Goal: Find specific page/section: Find specific page/section

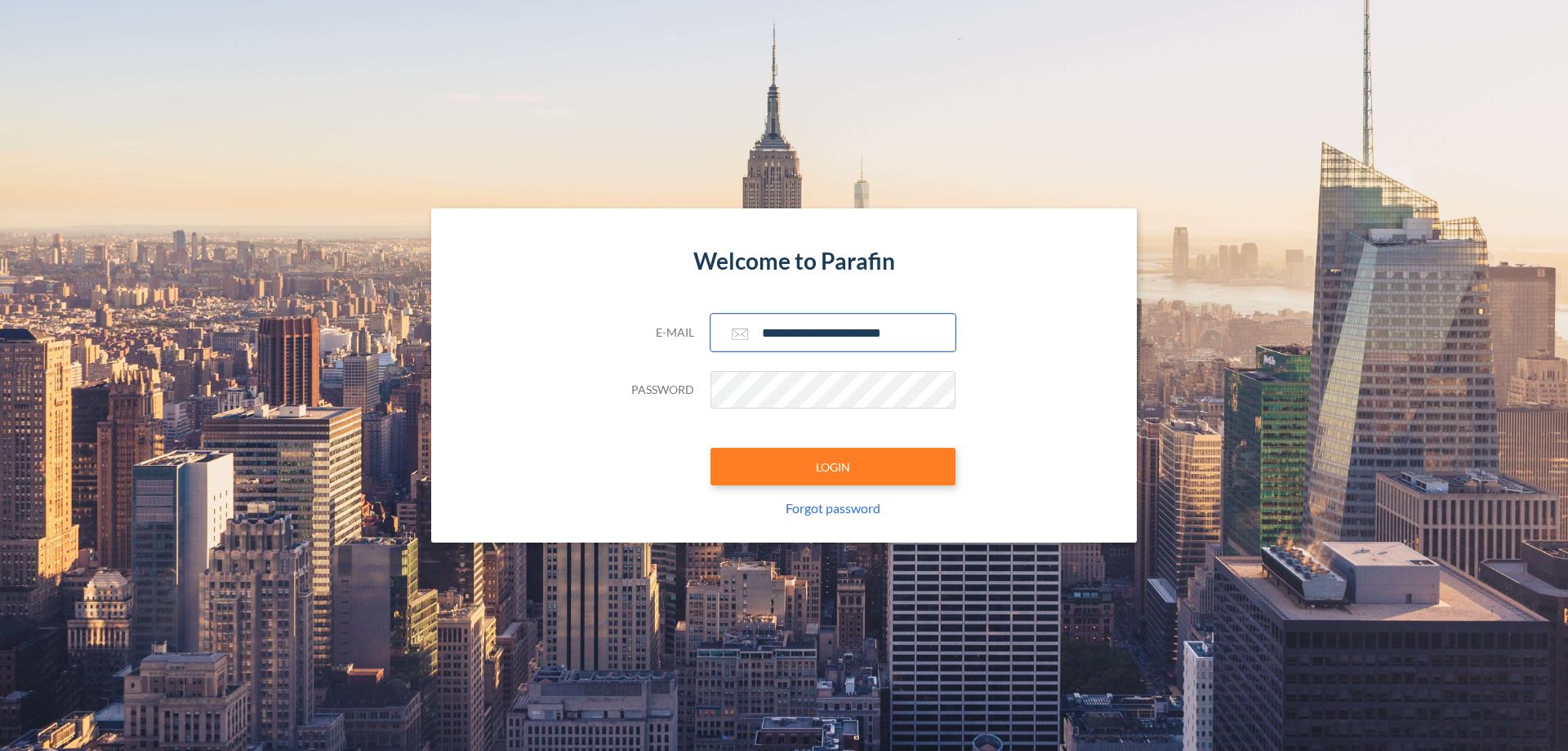
type input "**********"
click at [832, 466] on button "LOGIN" at bounding box center [832, 466] width 245 height 38
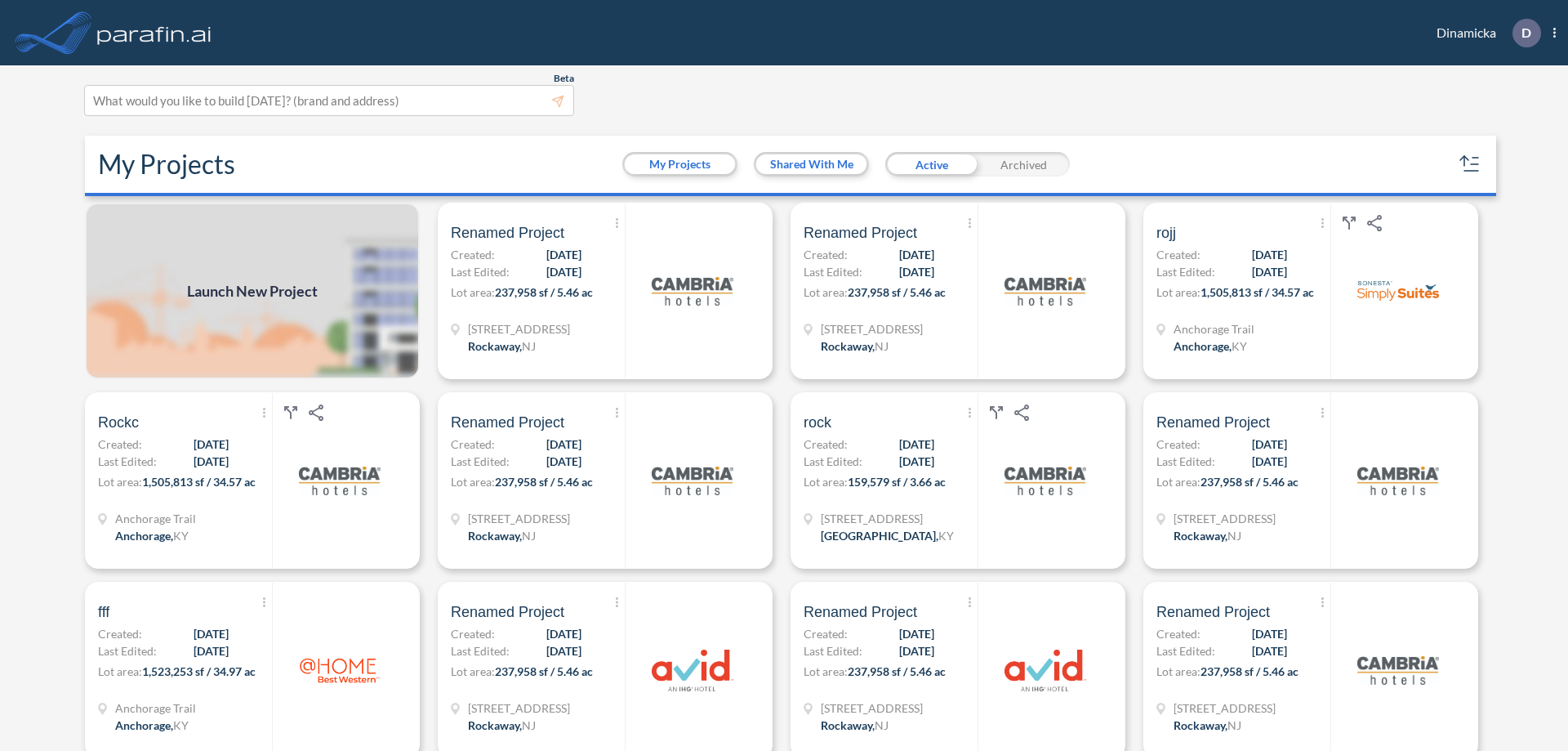
scroll to position [4, 0]
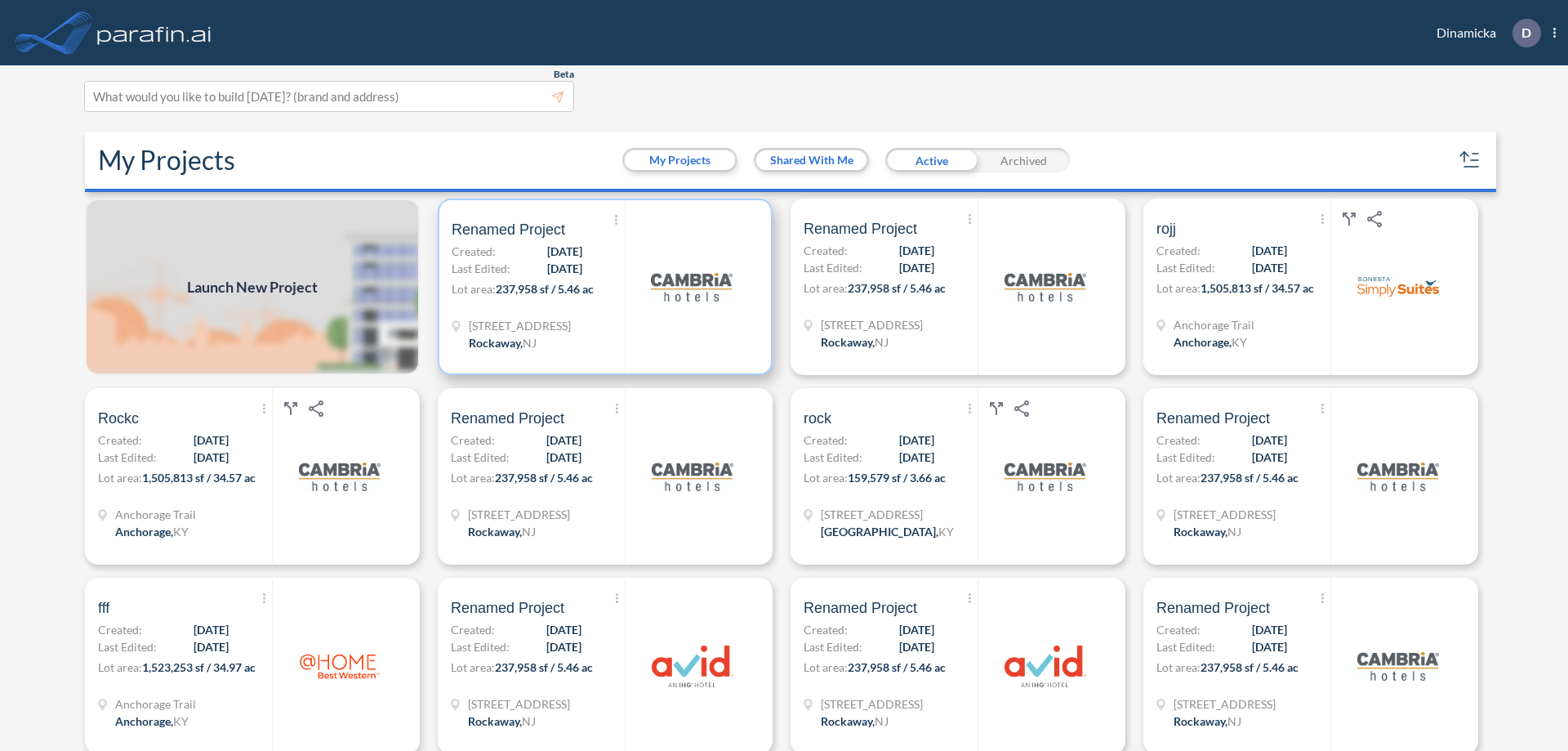
click at [602, 287] on p "Lot area: 237,958 sf / 5.46 ac" at bounding box center [538, 291] width 173 height 24
